Goal: Task Accomplishment & Management: Use online tool/utility

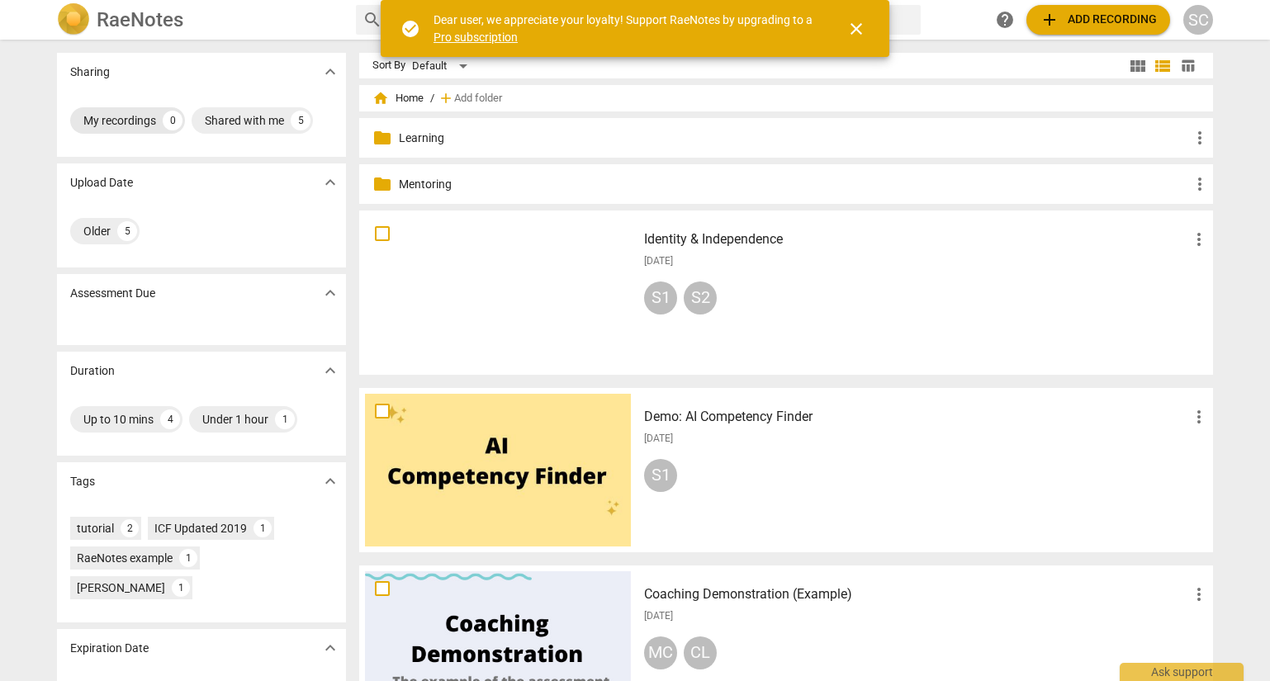
click at [122, 121] on div "My recordings" at bounding box center [119, 120] width 73 height 17
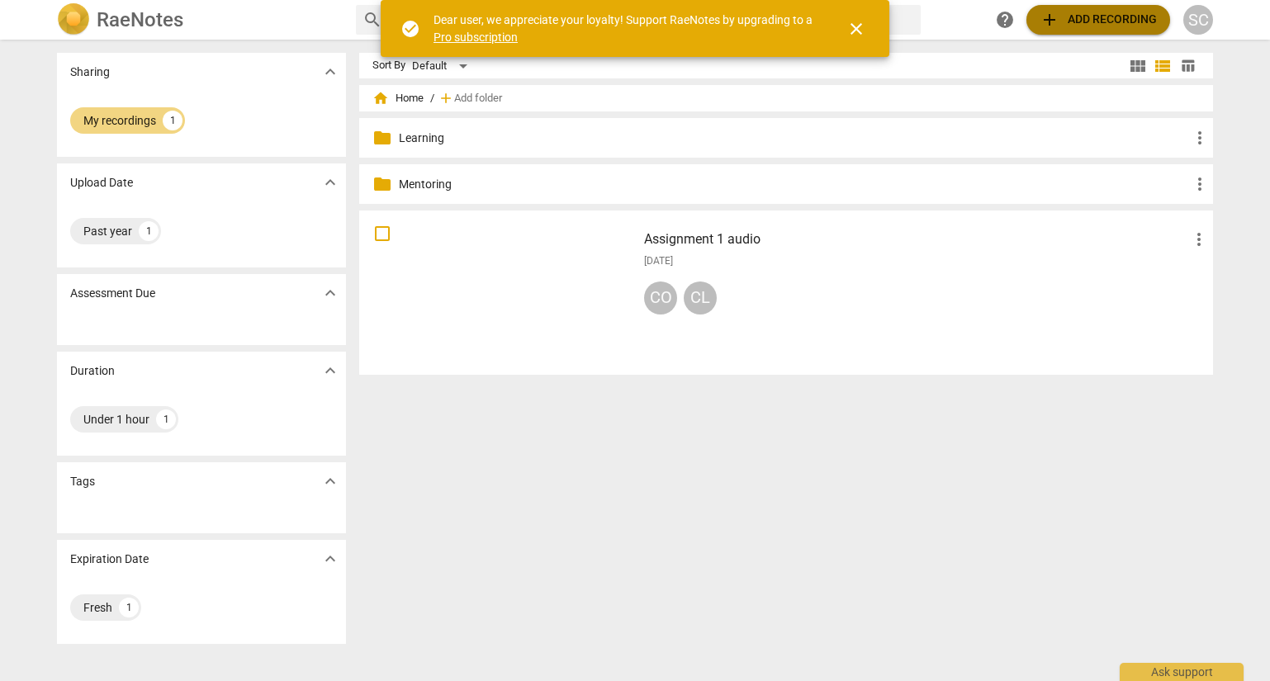
click at [1099, 27] on span "add Add recording" at bounding box center [1097, 20] width 117 height 20
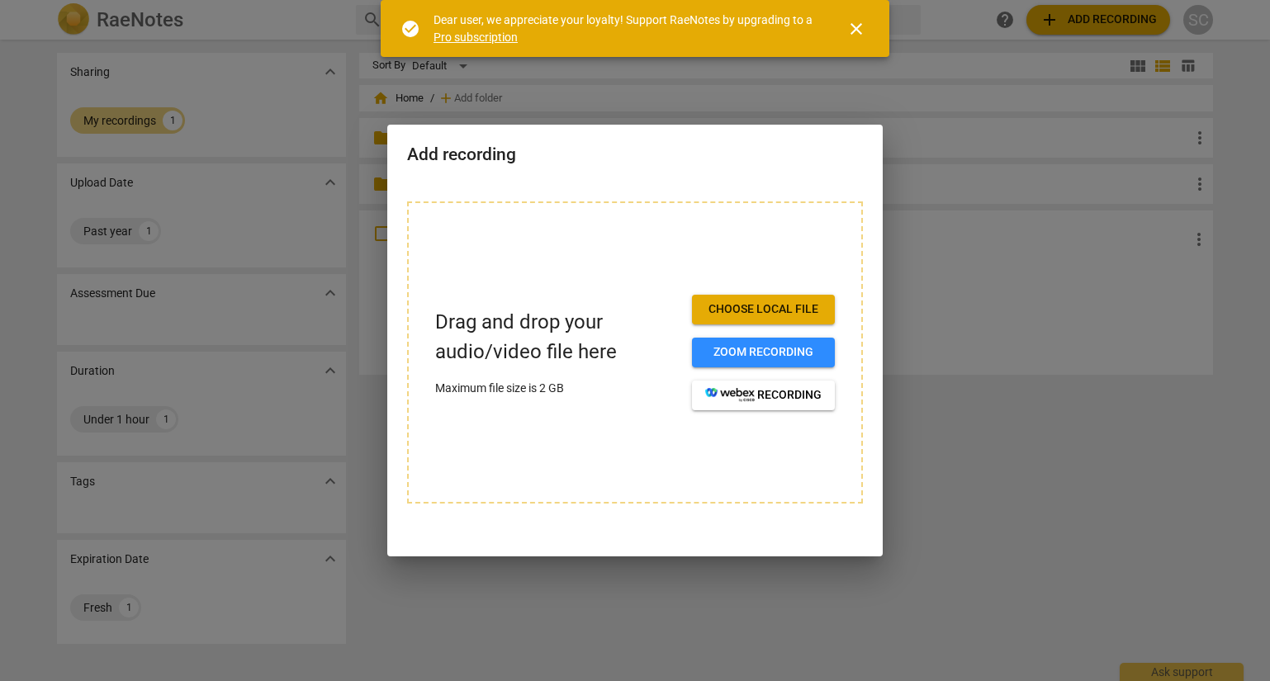
click at [859, 34] on span "close" at bounding box center [856, 29] width 20 height 20
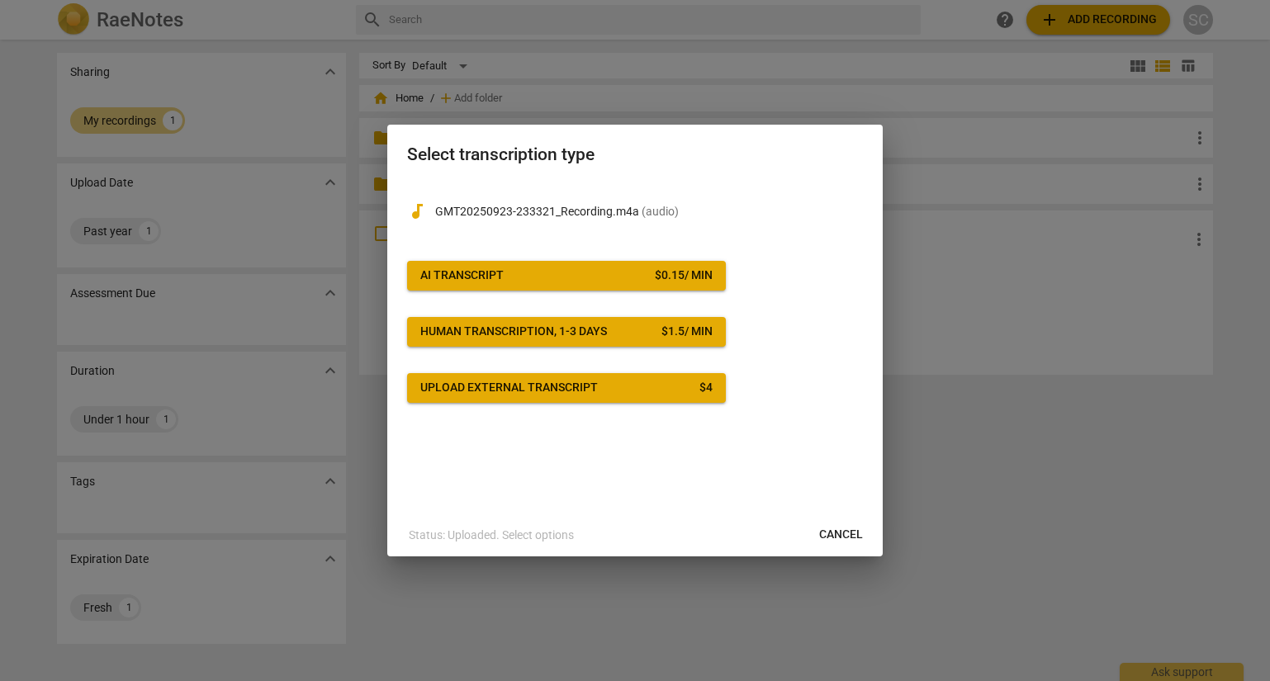
click at [843, 532] on span "Cancel" at bounding box center [841, 535] width 44 height 17
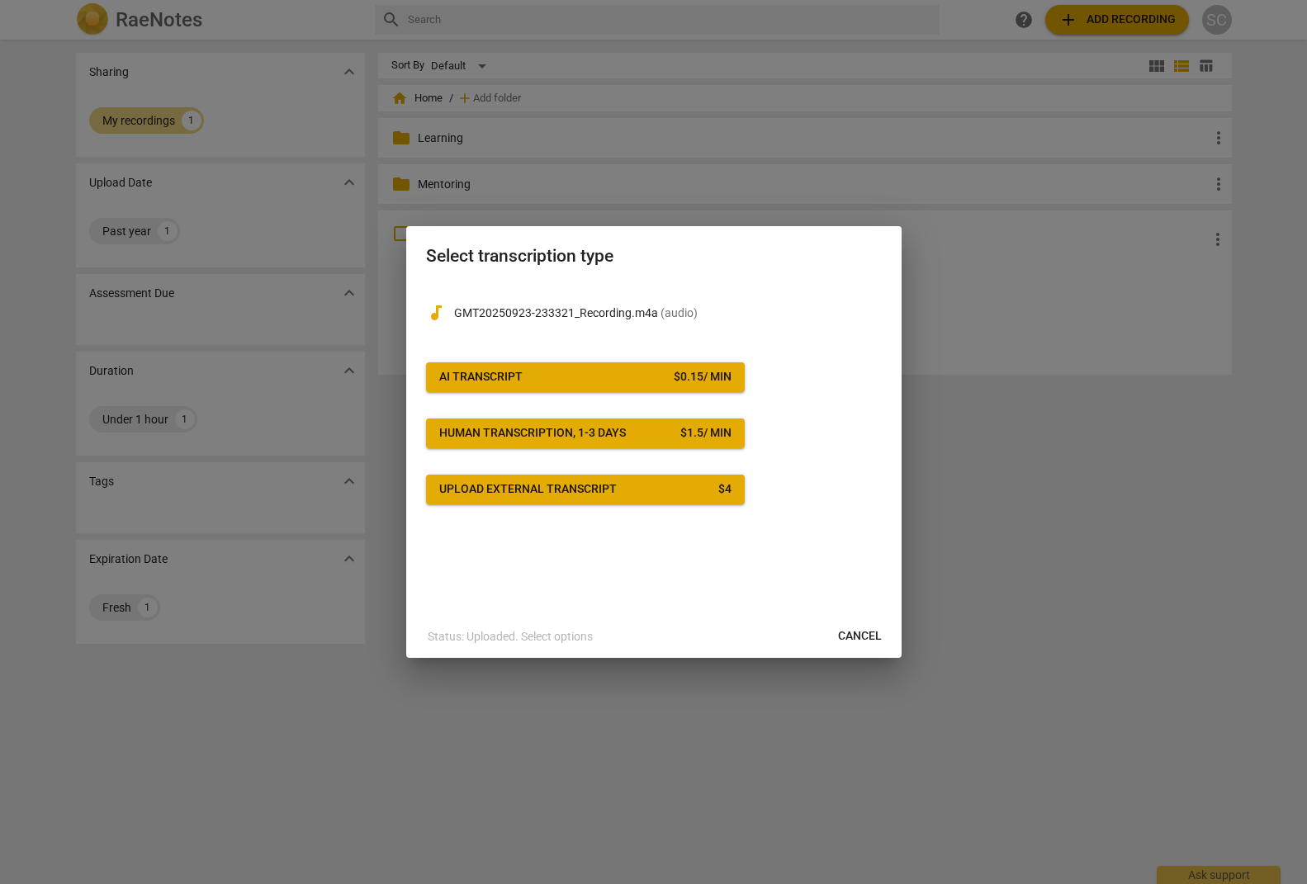
click at [543, 483] on div "Upload external transcript" at bounding box center [527, 489] width 177 height 17
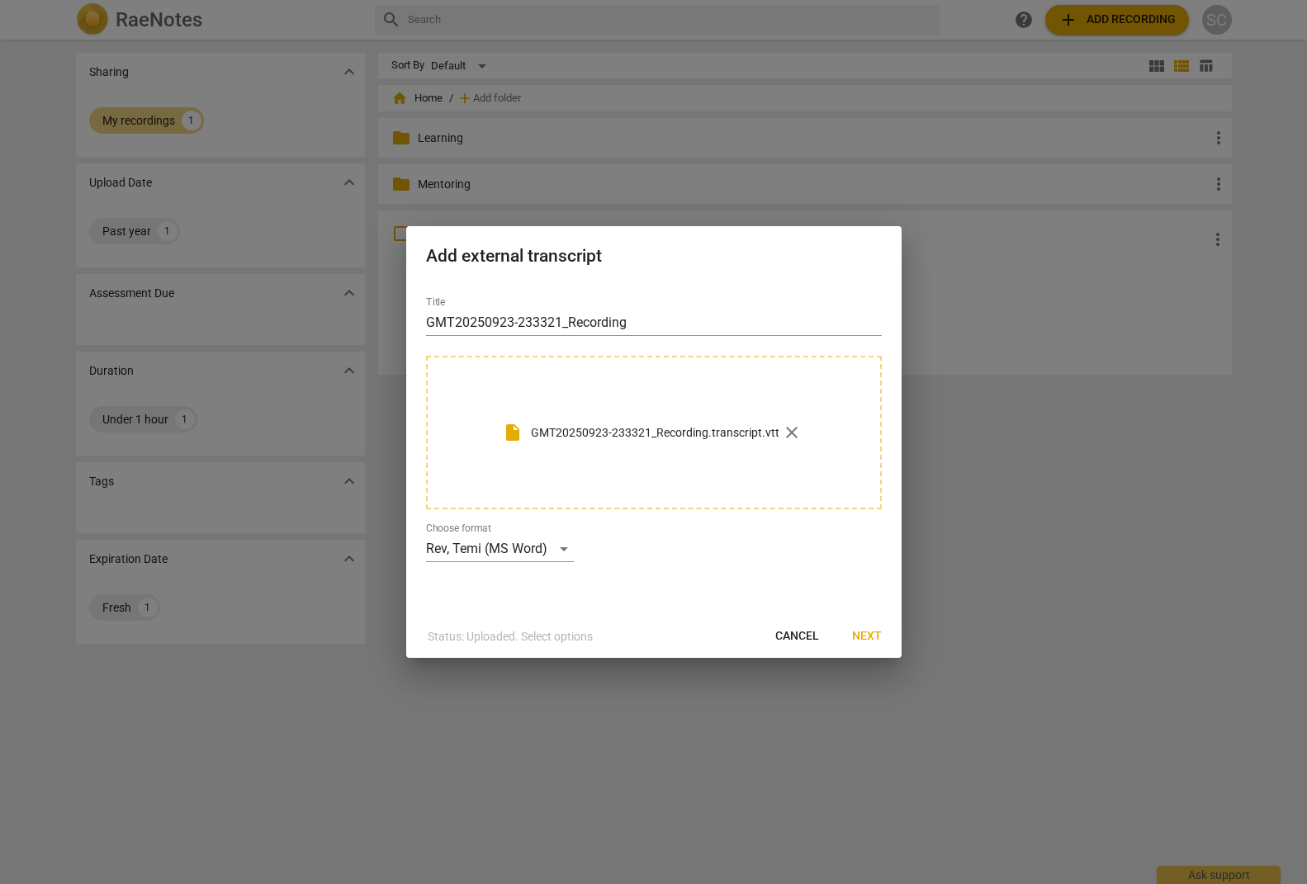
click at [864, 633] on span "Next" at bounding box center [867, 636] width 30 height 17
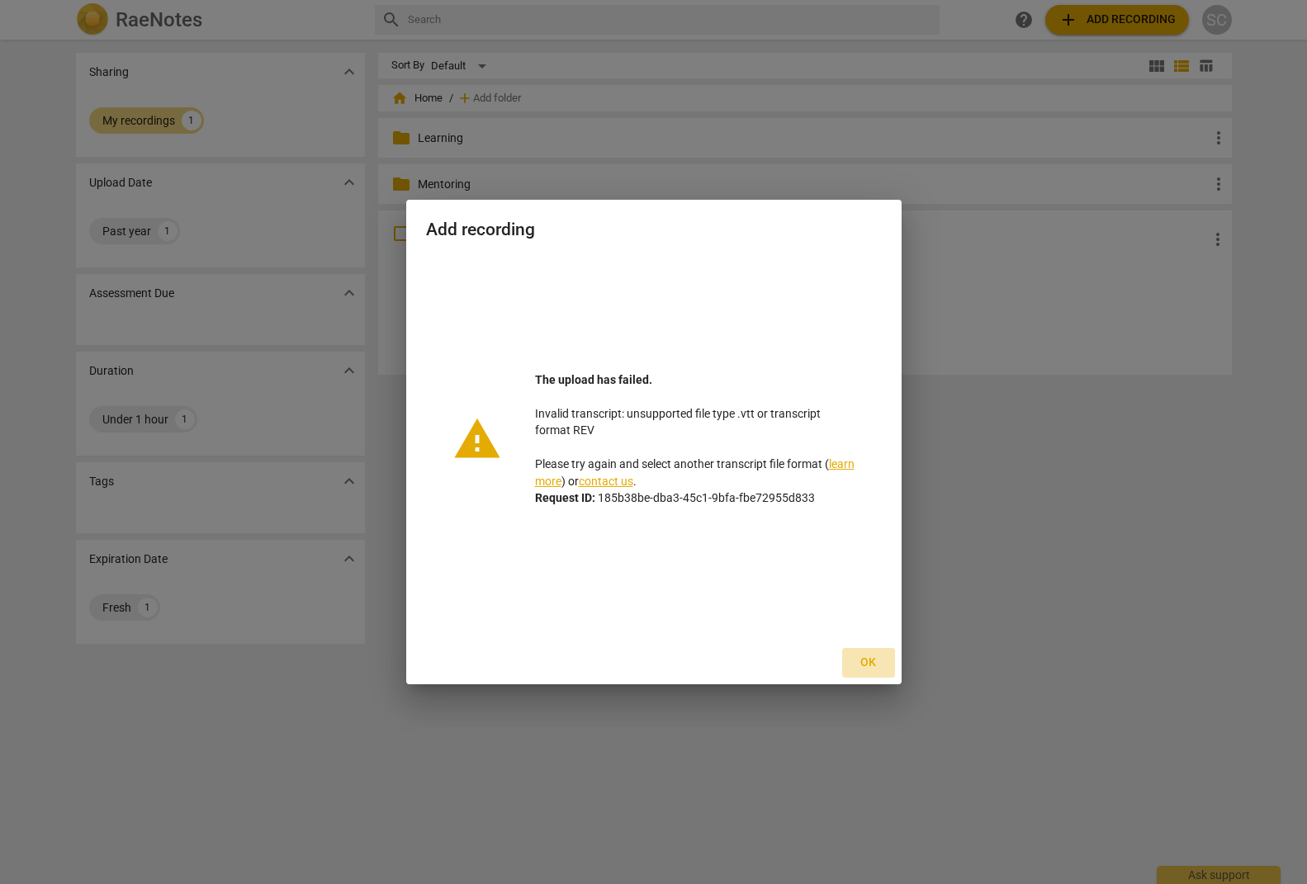
click at [865, 661] on span "Ok" at bounding box center [868, 663] width 26 height 17
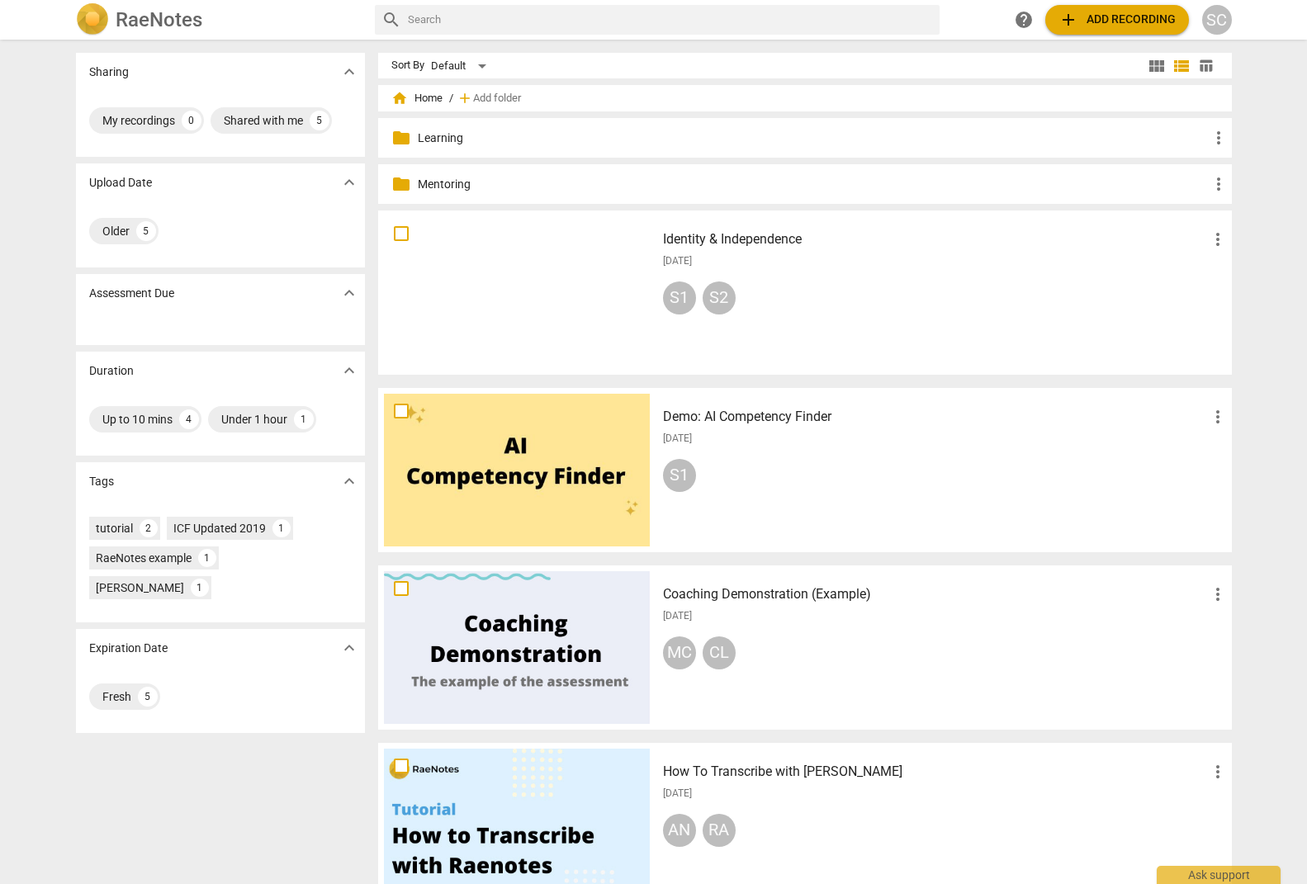
click at [1095, 25] on span "add Add recording" at bounding box center [1116, 20] width 117 height 20
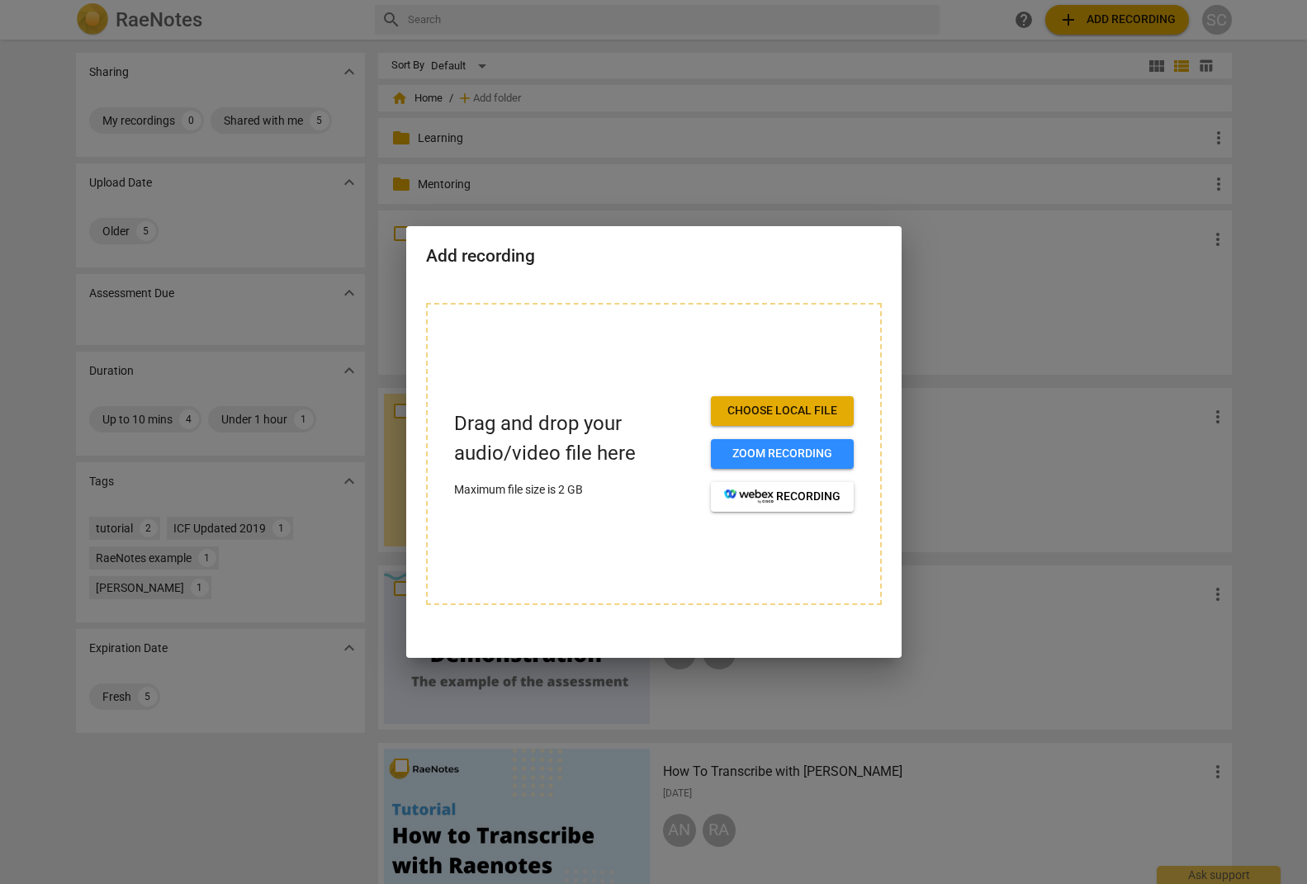
click at [821, 408] on span "Choose local file" at bounding box center [782, 411] width 116 height 17
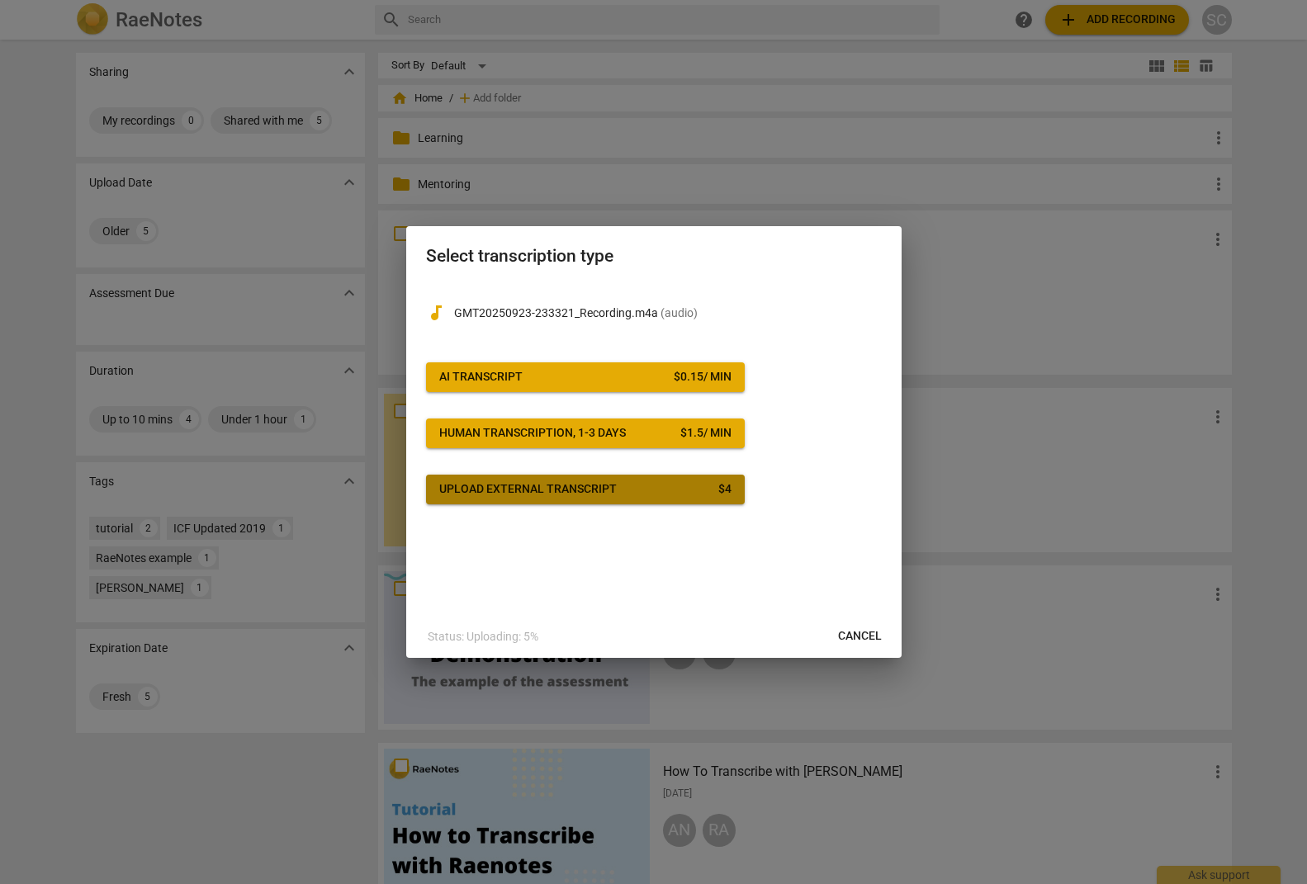
click at [540, 481] on div "Upload external transcript" at bounding box center [527, 489] width 177 height 17
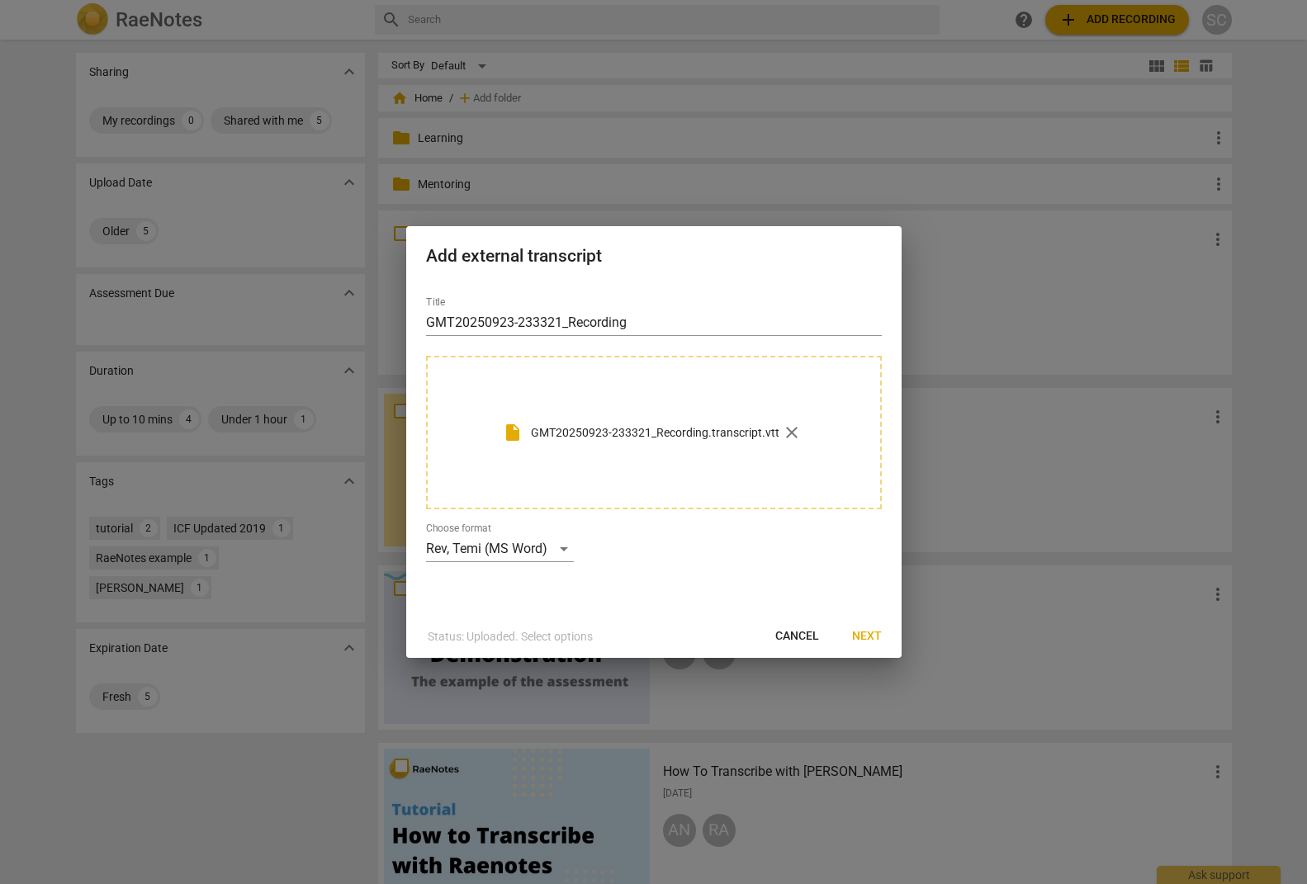
click at [790, 432] on span "close" at bounding box center [792, 433] width 20 height 20
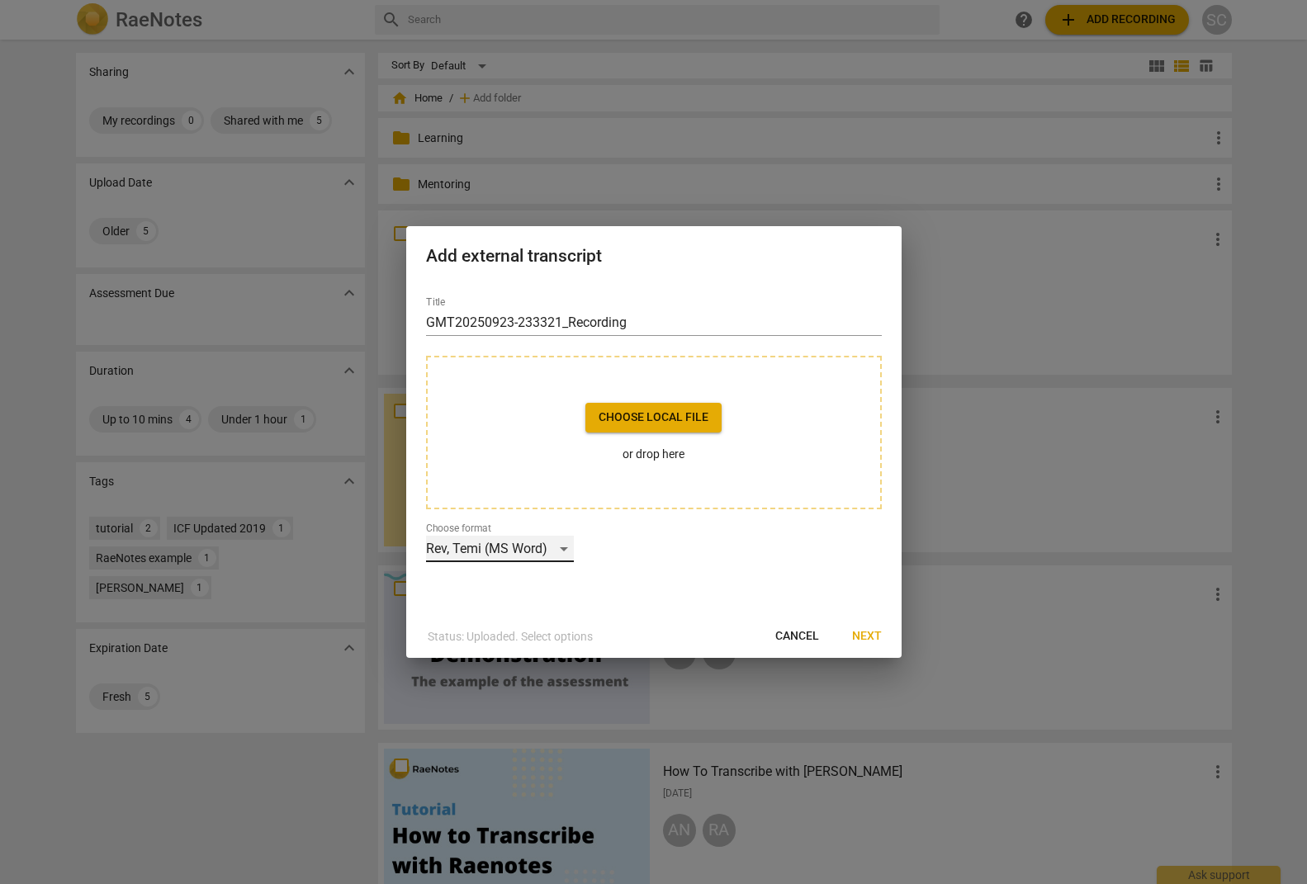
click at [566, 545] on div "Rev, Temi (MS Word)" at bounding box center [500, 549] width 148 height 26
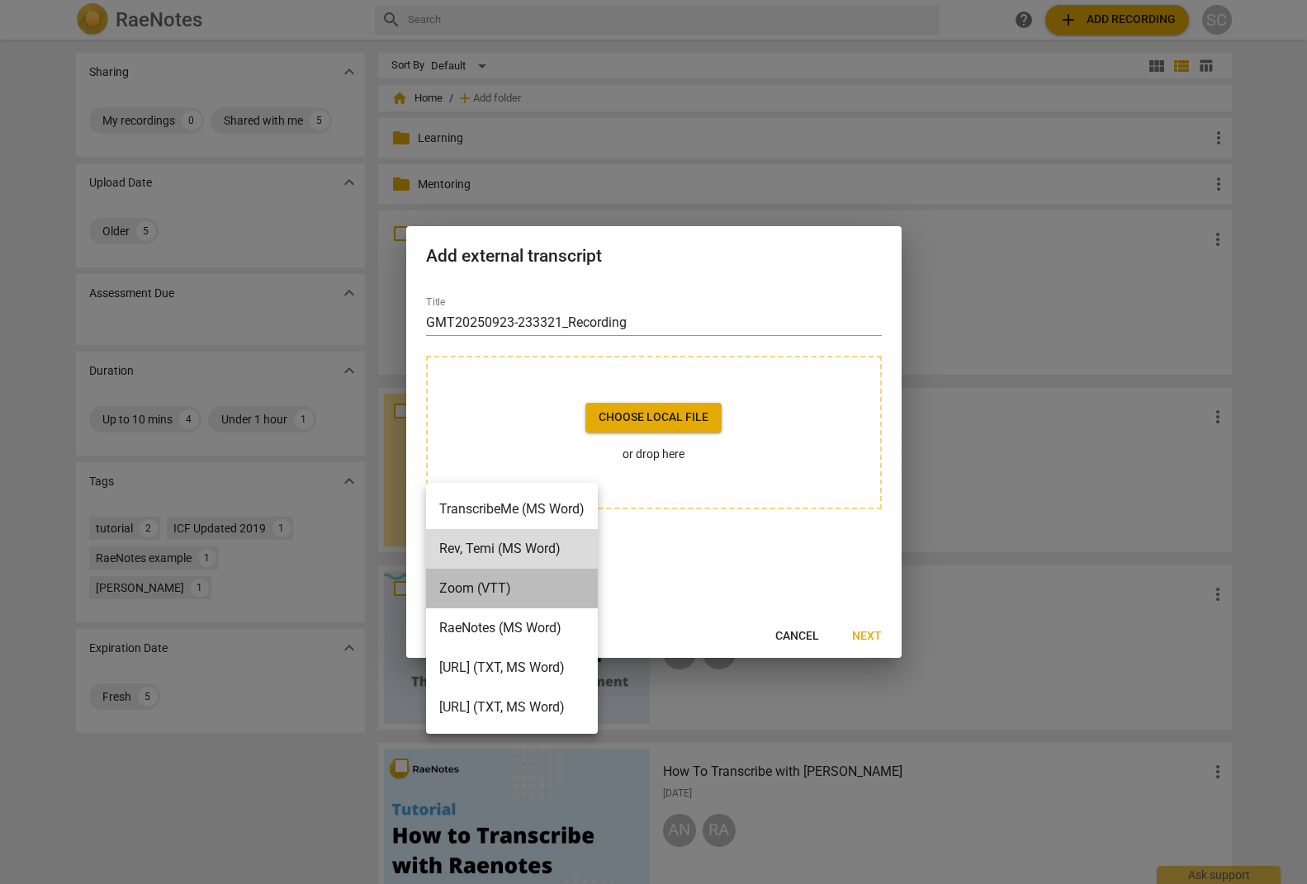
click at [560, 581] on li "Zoom (VTT)" at bounding box center [512, 589] width 172 height 40
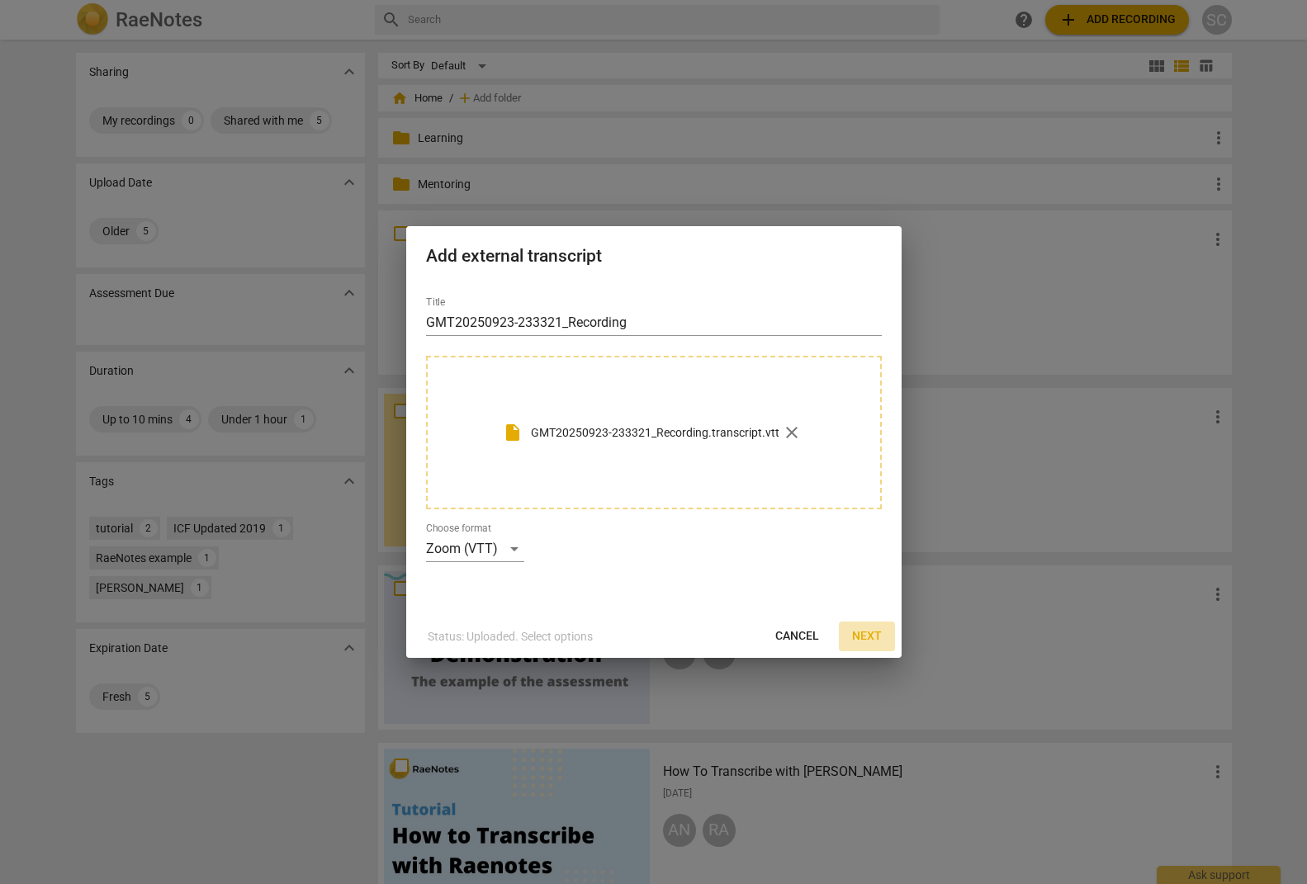
click at [873, 635] on span "Next" at bounding box center [867, 636] width 30 height 17
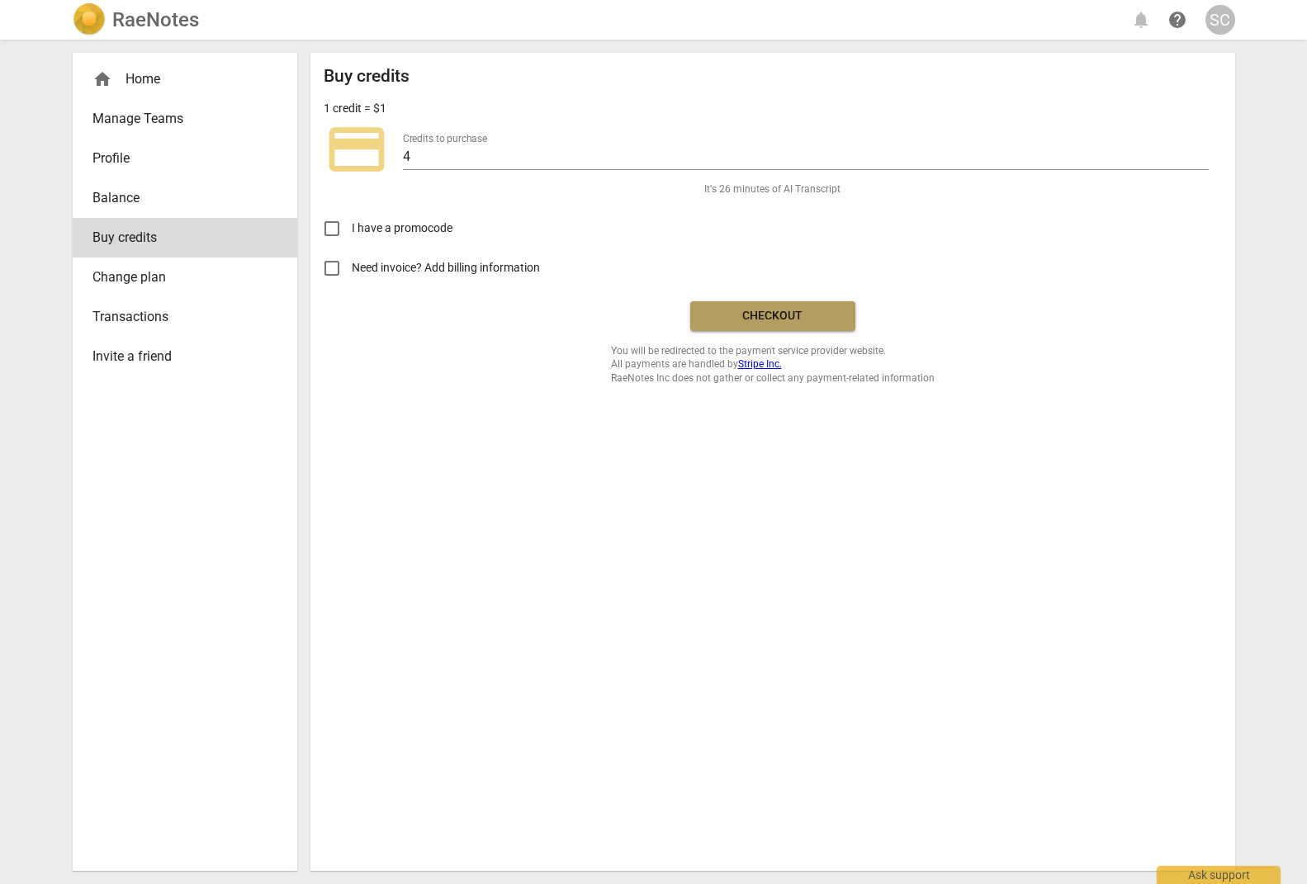
click at [772, 318] on span "Checkout" at bounding box center [772, 316] width 139 height 17
